Goal: Task Accomplishment & Management: Use online tool/utility

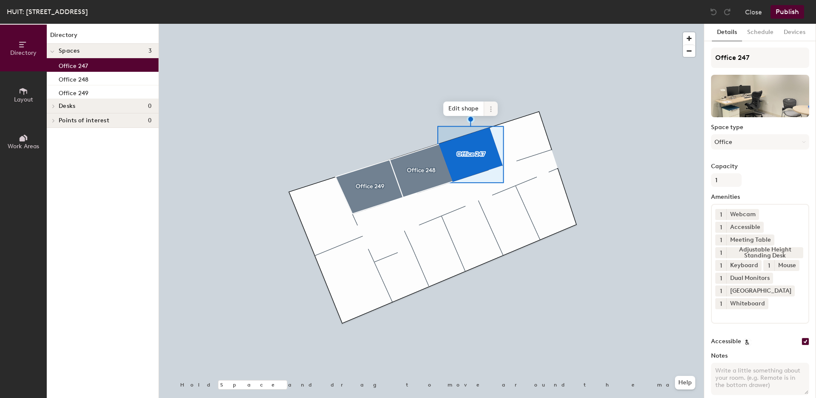
click at [490, 106] on icon at bounding box center [491, 109] width 7 height 7
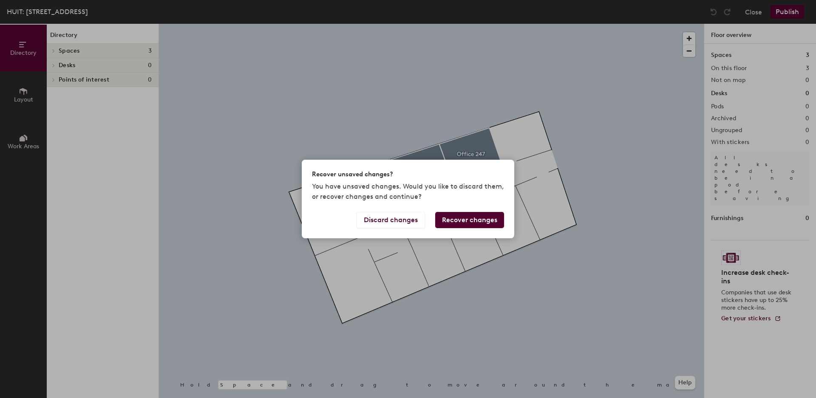
click at [449, 221] on button "Recover changes" at bounding box center [469, 220] width 69 height 16
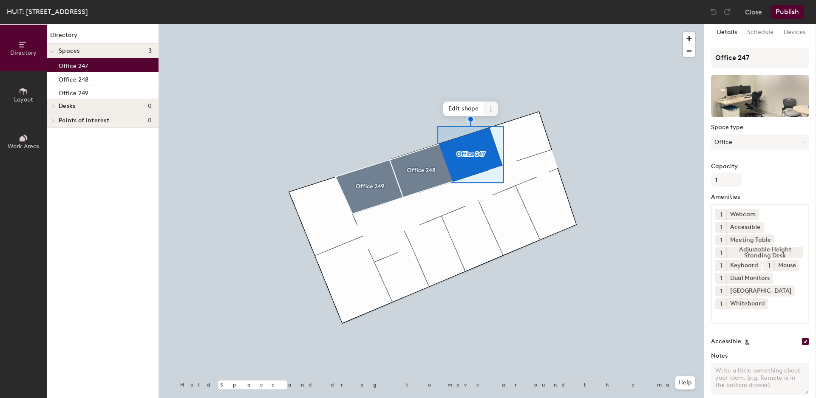
click at [493, 108] on icon at bounding box center [491, 109] width 7 height 7
click at [767, 33] on button "Schedule" at bounding box center [760, 32] width 37 height 17
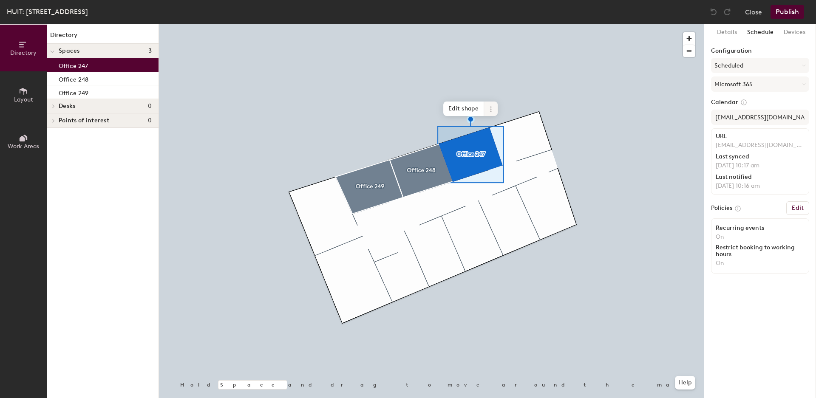
click at [494, 107] on icon at bounding box center [491, 109] width 7 height 7
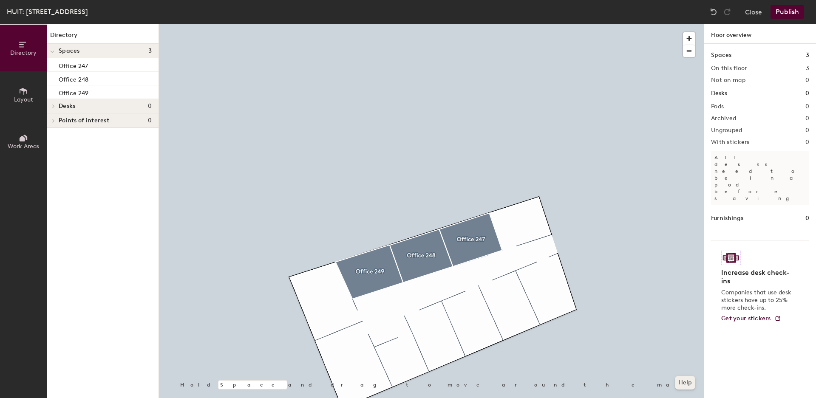
click at [686, 383] on button "Help" at bounding box center [685, 383] width 20 height 14
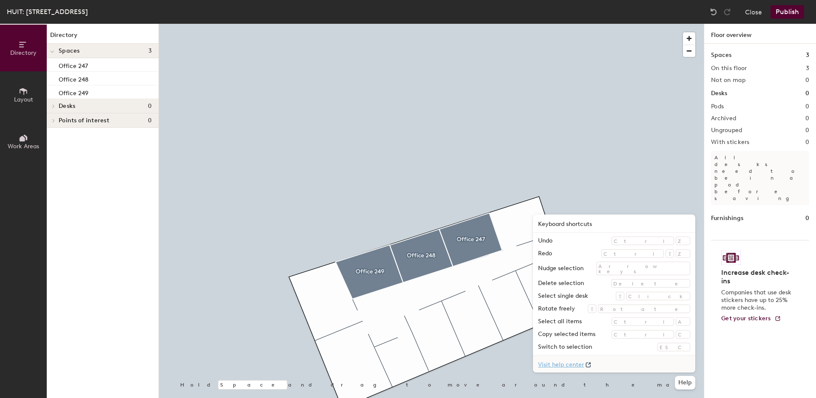
click at [631, 366] on link "Visit help center" at bounding box center [614, 364] width 162 height 17
